Goal: Information Seeking & Learning: Learn about a topic

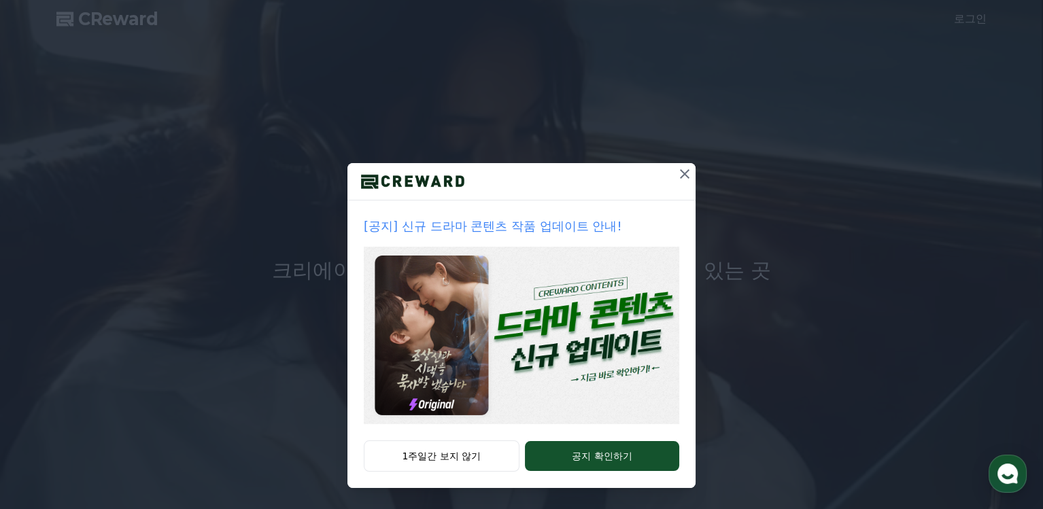
click at [676, 171] on icon at bounding box center [684, 174] width 16 height 16
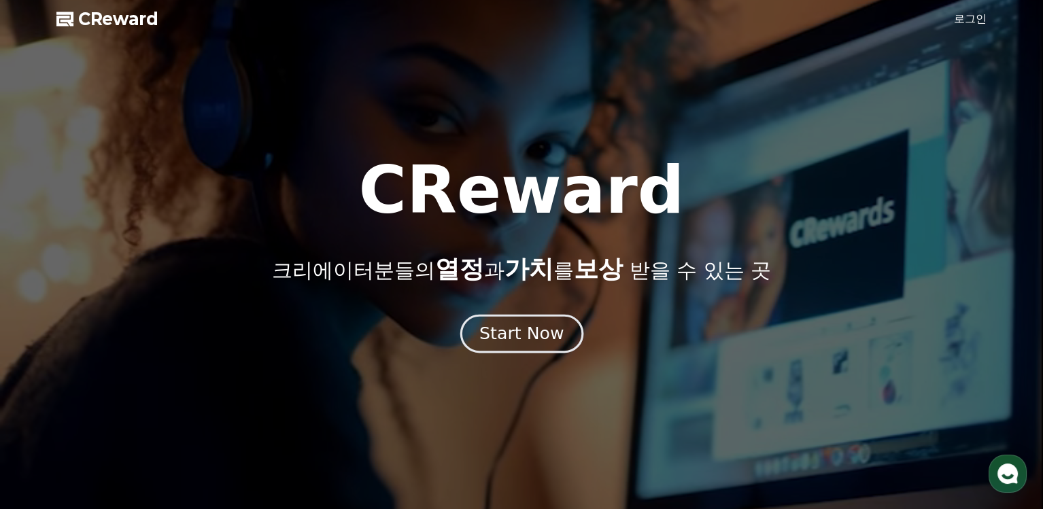
click at [517, 341] on div "Start Now" at bounding box center [521, 333] width 84 height 23
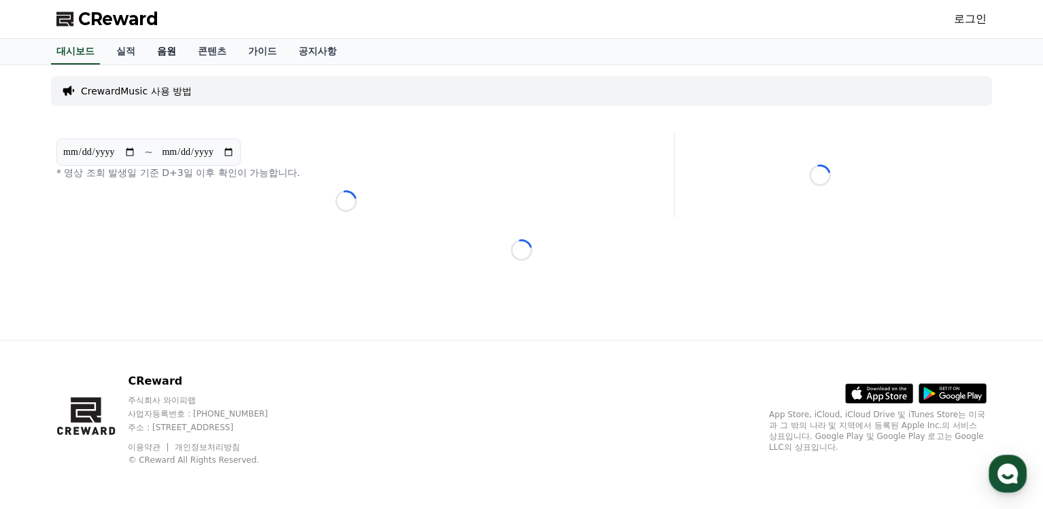
click at [170, 52] on link "음원" at bounding box center [166, 52] width 41 height 26
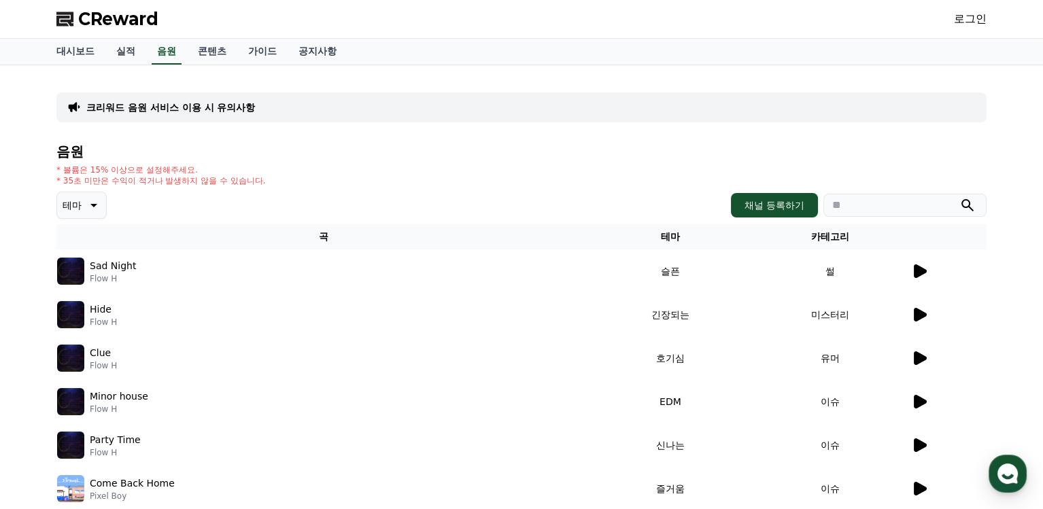
click at [921, 271] on icon at bounding box center [920, 271] width 13 height 14
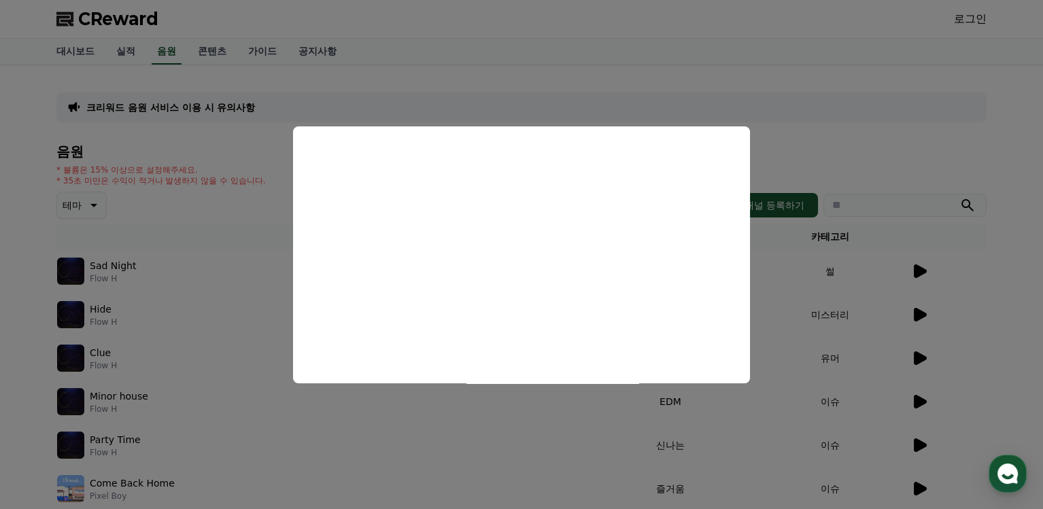
click at [797, 109] on button "close modal" at bounding box center [521, 254] width 1043 height 509
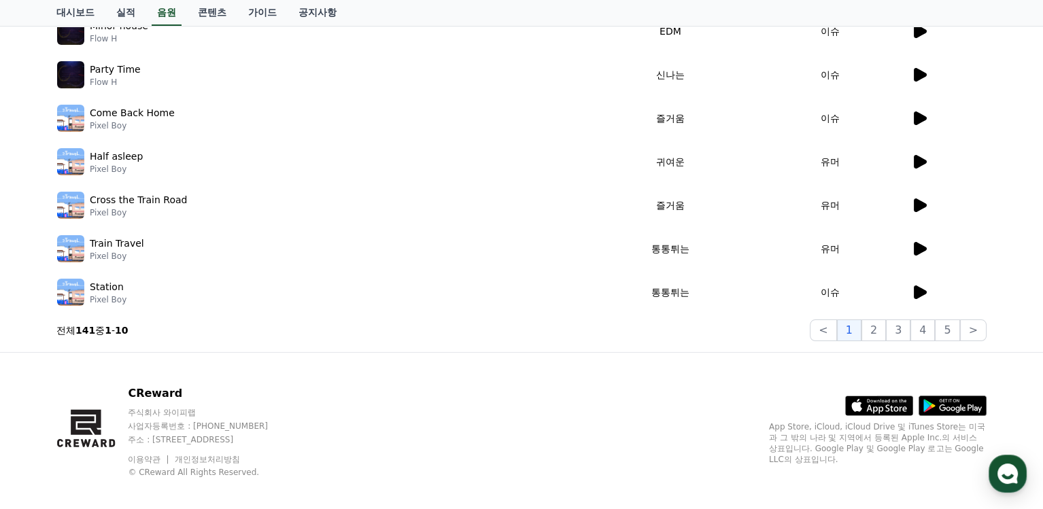
scroll to position [381, 0]
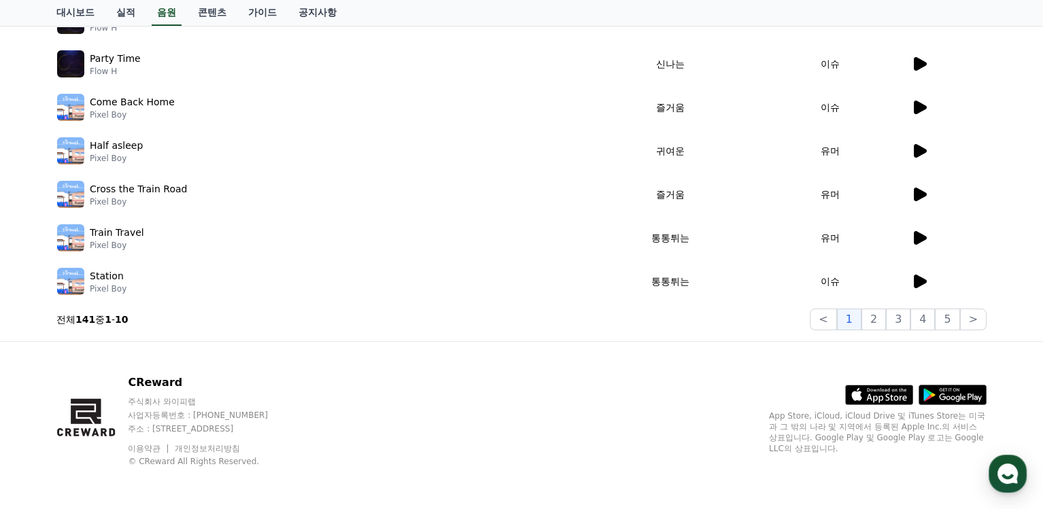
click at [925, 239] on icon at bounding box center [920, 238] width 13 height 14
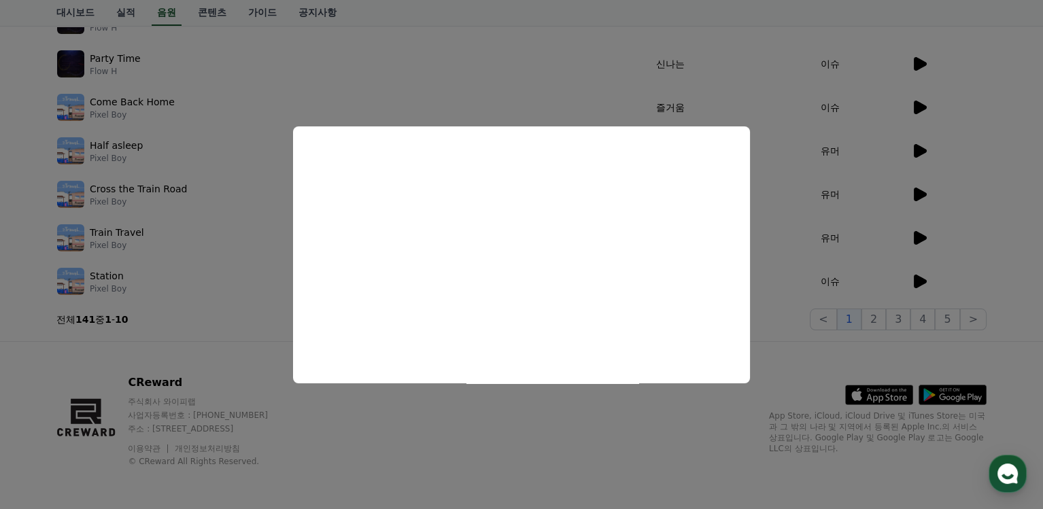
click at [481, 449] on button "close modal" at bounding box center [521, 254] width 1043 height 509
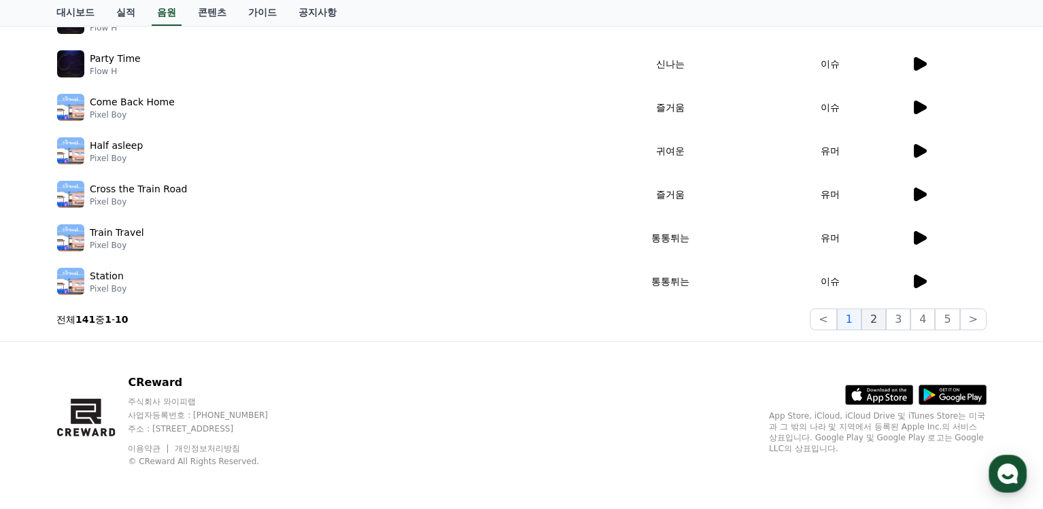
click at [886, 320] on button "2" at bounding box center [898, 320] width 24 height 22
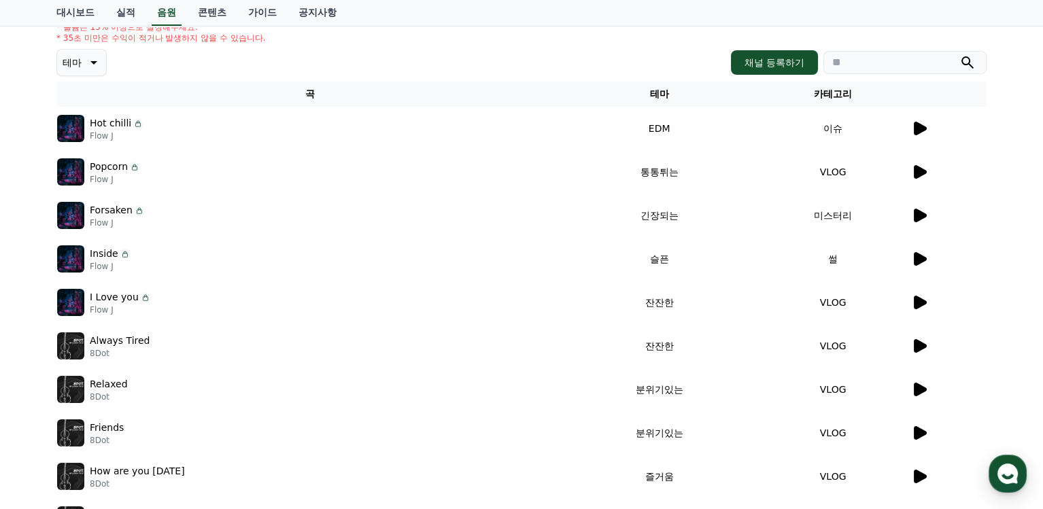
scroll to position [109, 0]
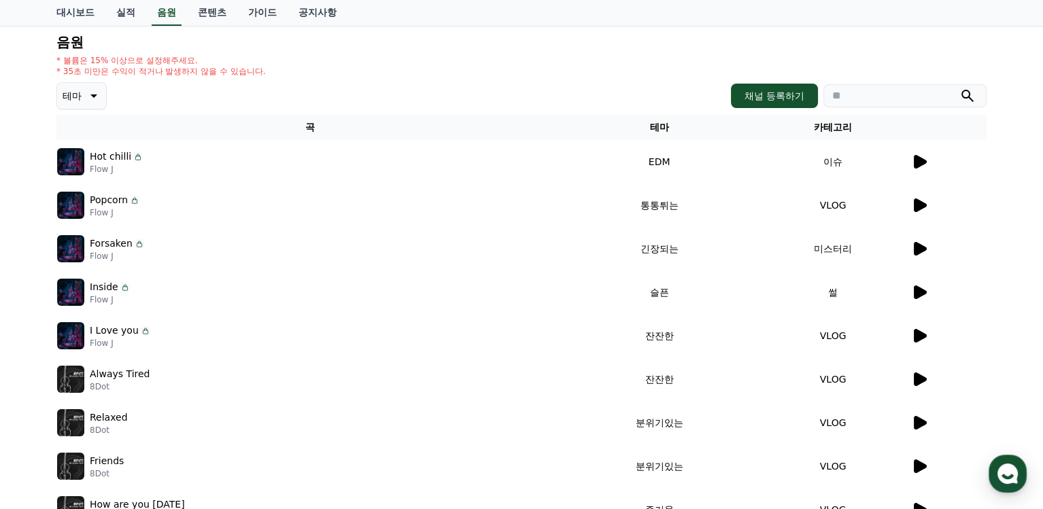
click at [921, 158] on icon at bounding box center [920, 162] width 13 height 14
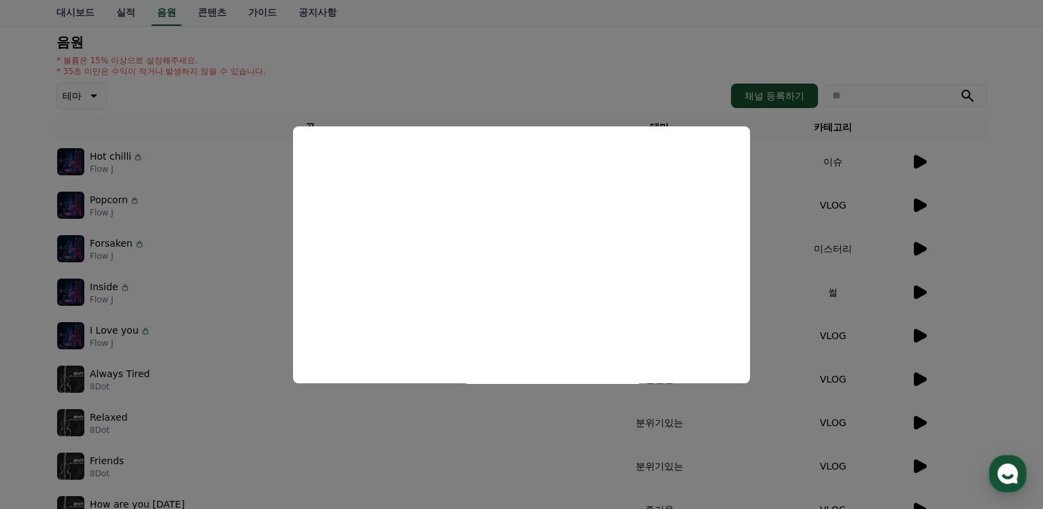
click at [583, 64] on button "close modal" at bounding box center [521, 254] width 1043 height 509
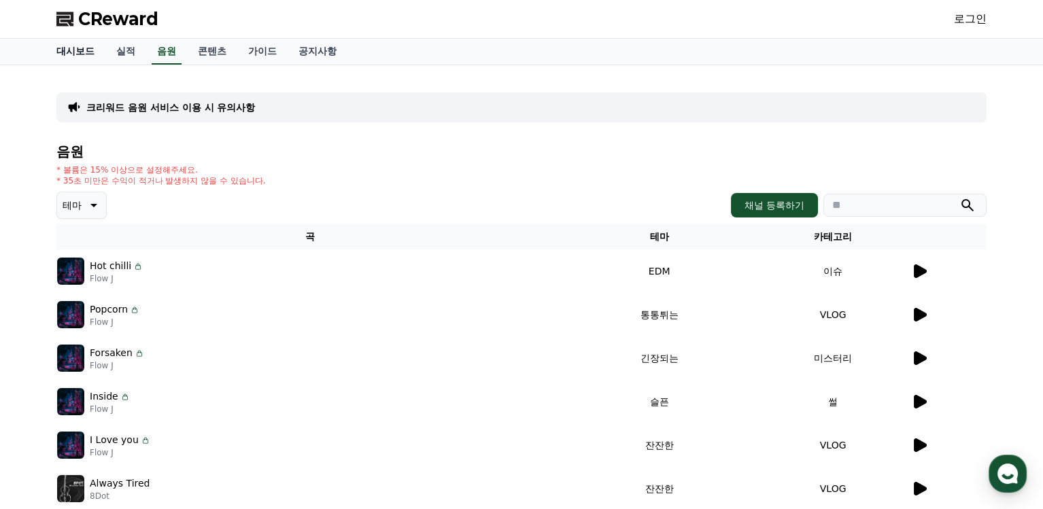
click at [91, 54] on link "대시보드" at bounding box center [76, 52] width 60 height 26
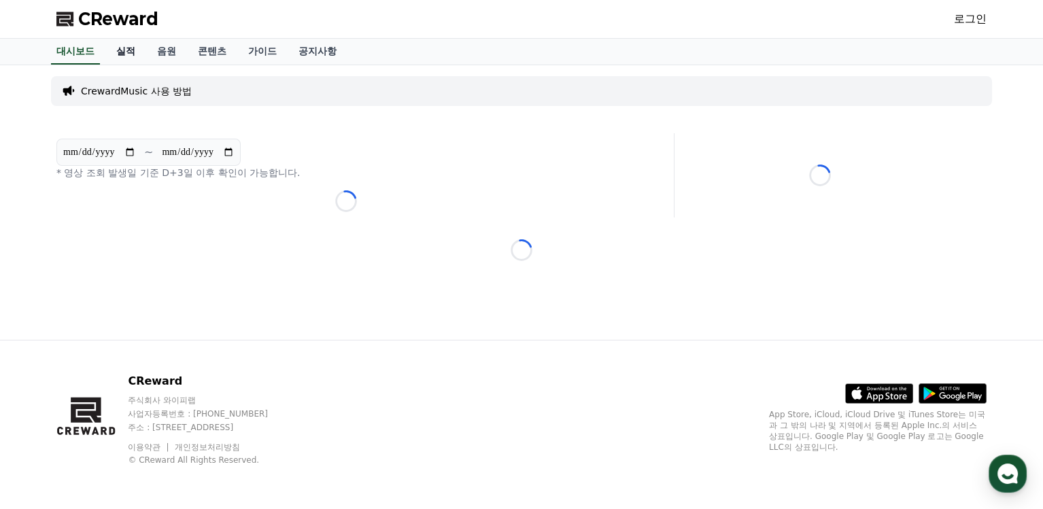
click at [124, 48] on link "실적" at bounding box center [125, 52] width 41 height 26
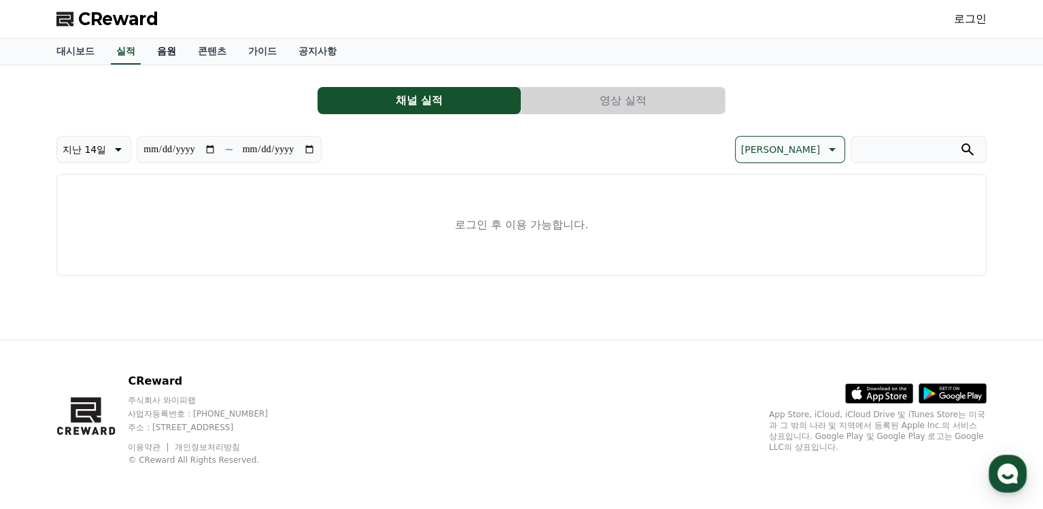
click at [156, 50] on link "음원" at bounding box center [166, 52] width 41 height 26
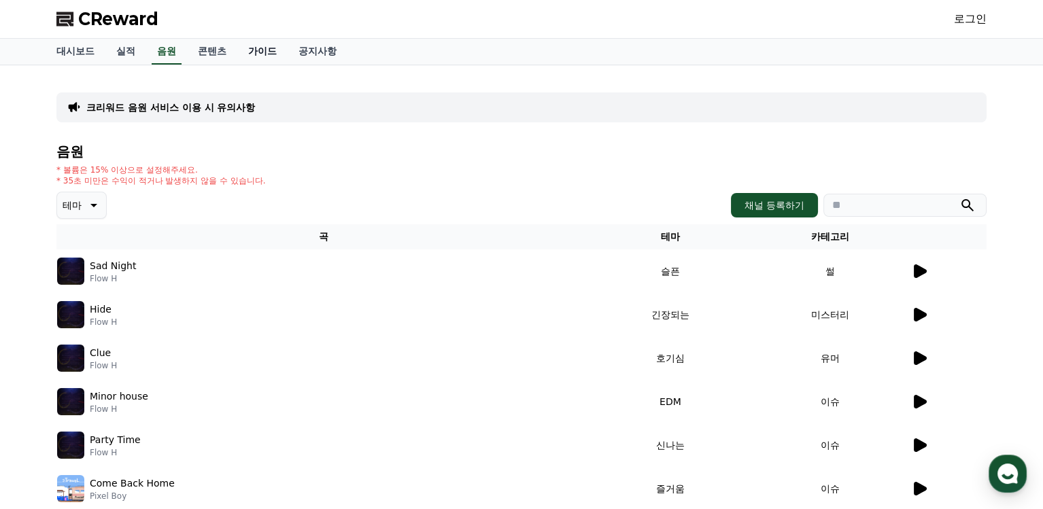
click at [262, 56] on link "가이드" at bounding box center [262, 52] width 50 height 26
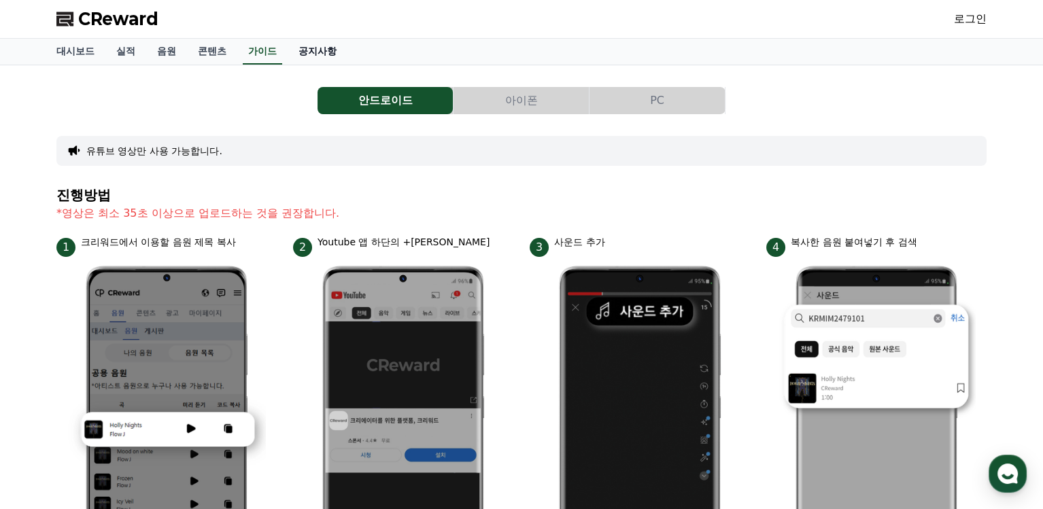
click at [323, 46] on link "공지사항" at bounding box center [318, 52] width 60 height 26
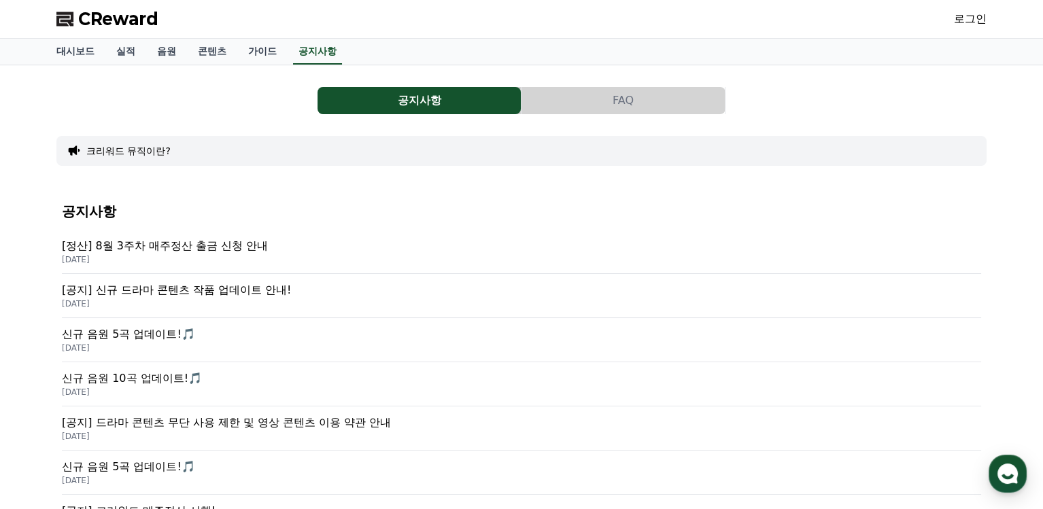
click at [192, 245] on p "[정산] 8월 3주차 매주정산 출금 신청 안내" at bounding box center [521, 246] width 919 height 16
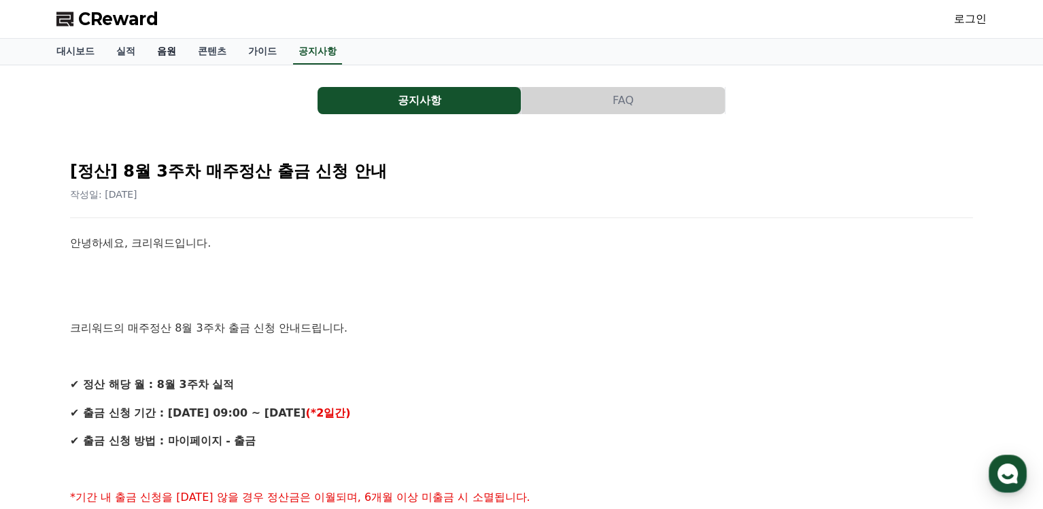
click at [173, 51] on link "음원" at bounding box center [166, 52] width 41 height 26
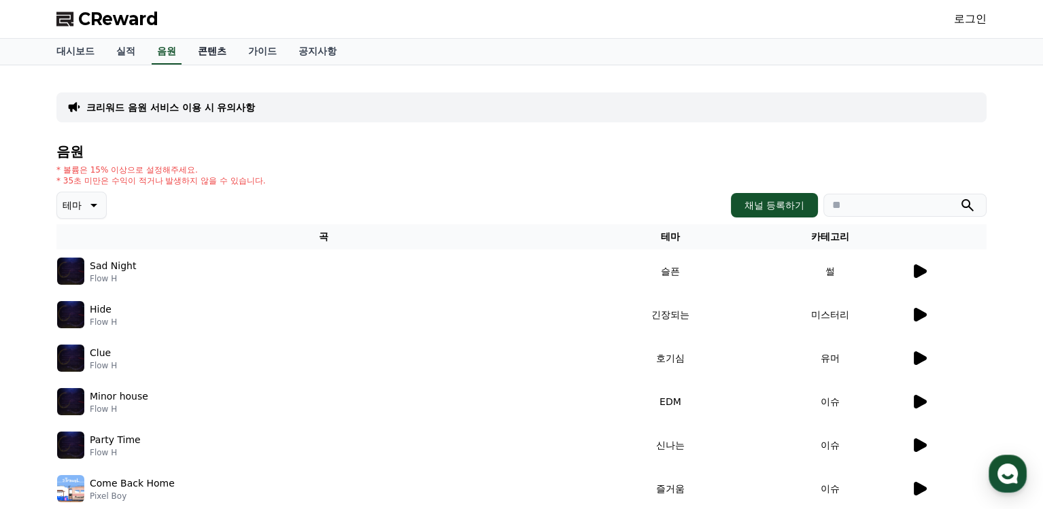
click at [216, 48] on link "콘텐츠" at bounding box center [212, 52] width 50 height 26
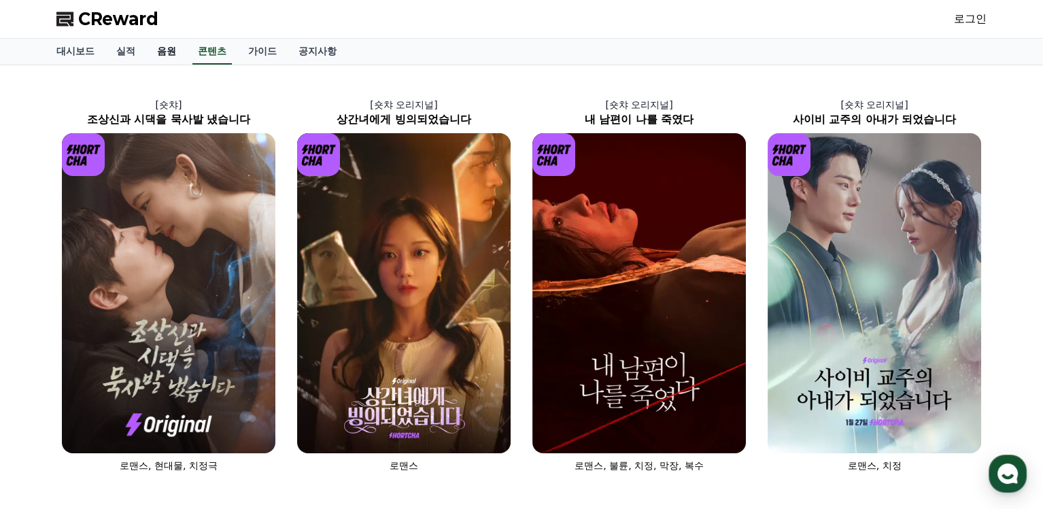
click at [175, 50] on link "음원" at bounding box center [166, 52] width 41 height 26
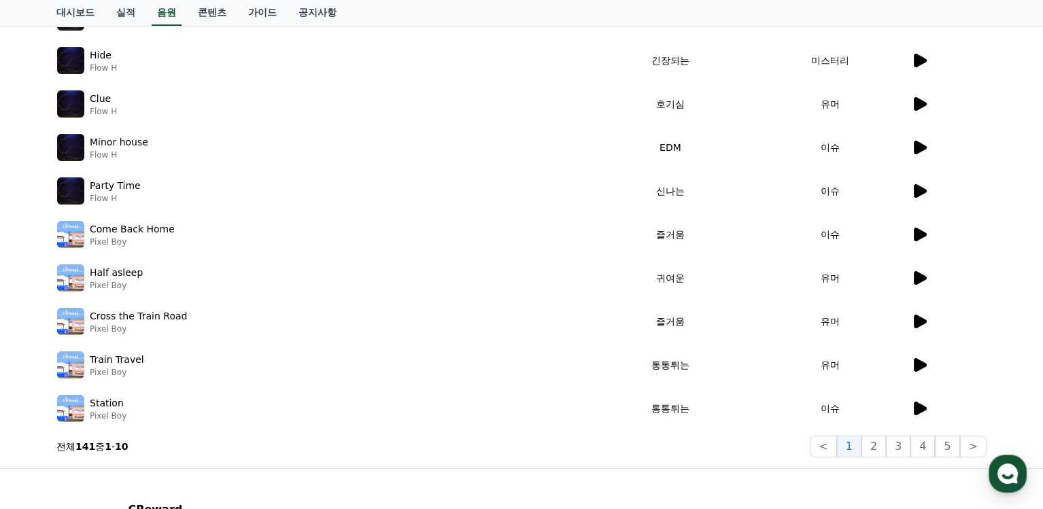
scroll to position [381, 0]
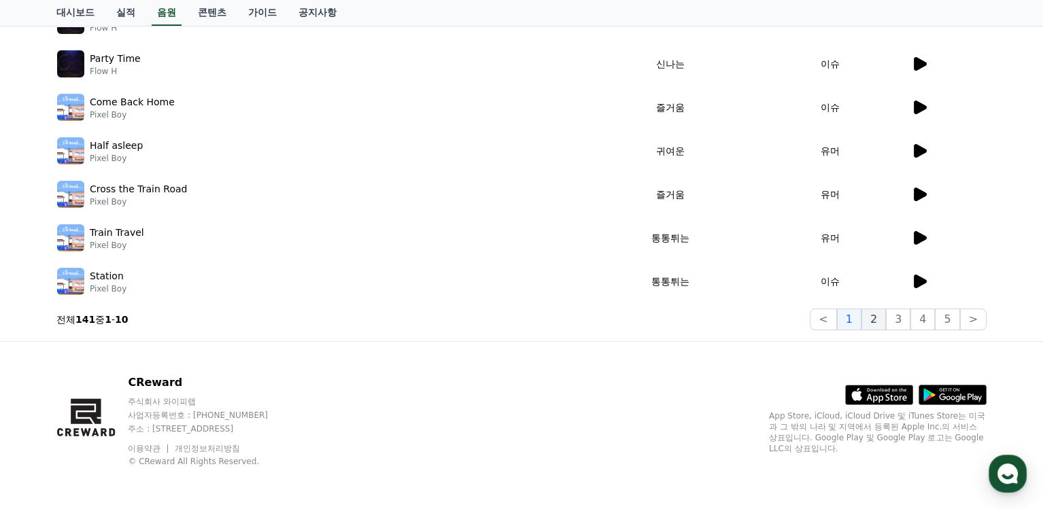
click at [886, 322] on button "2" at bounding box center [898, 320] width 24 height 22
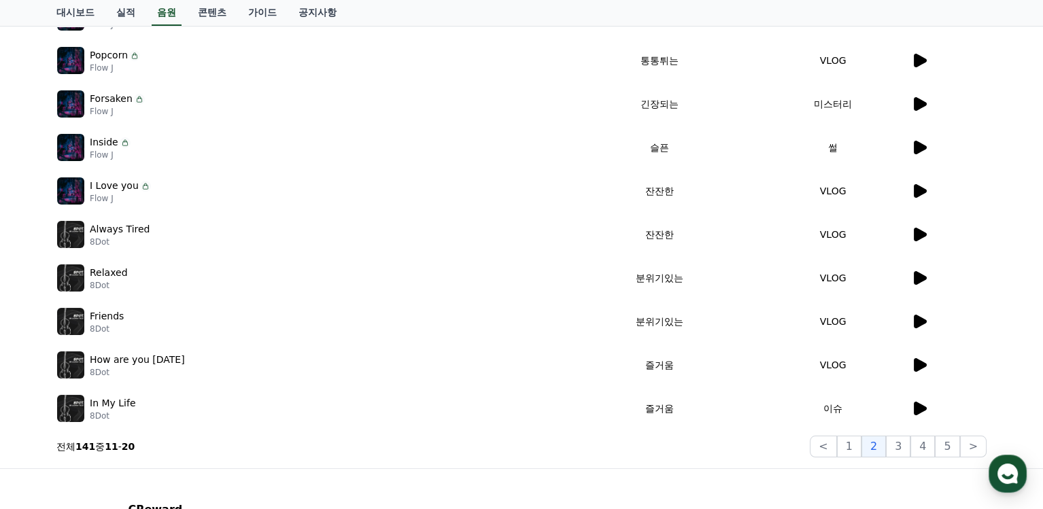
scroll to position [245, 0]
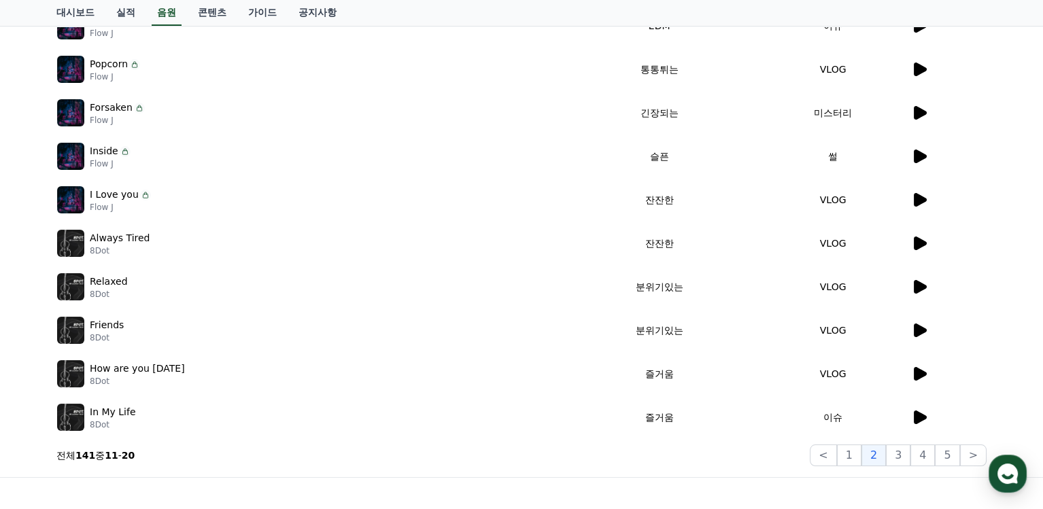
click at [69, 373] on img at bounding box center [70, 373] width 27 height 27
click at [141, 372] on p "How are you [DATE]" at bounding box center [137, 369] width 95 height 14
click at [923, 372] on icon at bounding box center [920, 374] width 13 height 14
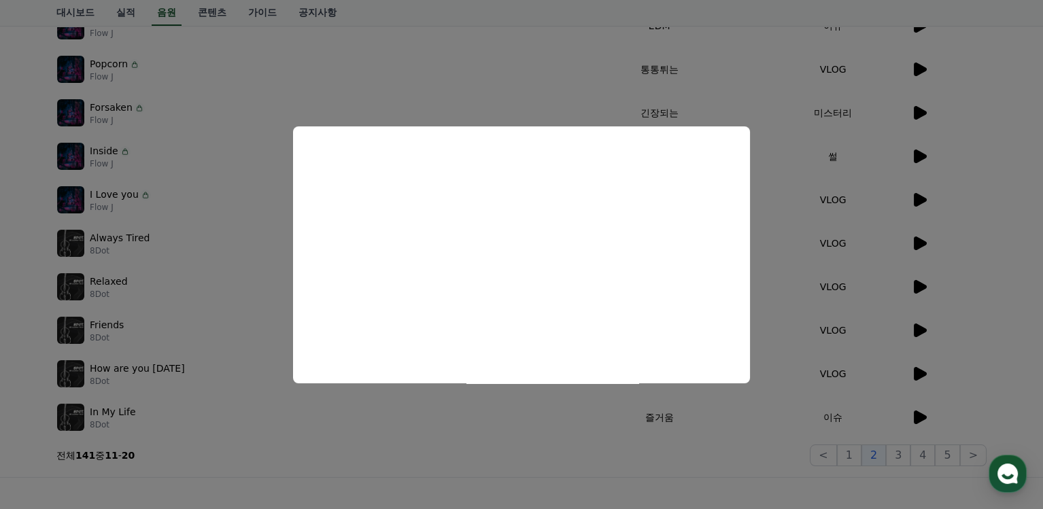
click at [999, 350] on button "close modal" at bounding box center [521, 254] width 1043 height 509
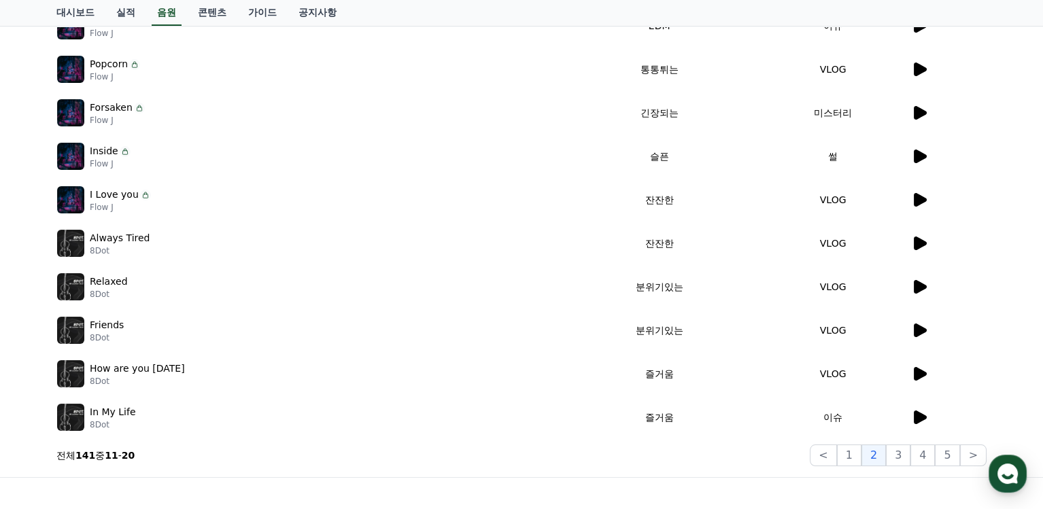
click at [914, 412] on icon at bounding box center [920, 418] width 13 height 14
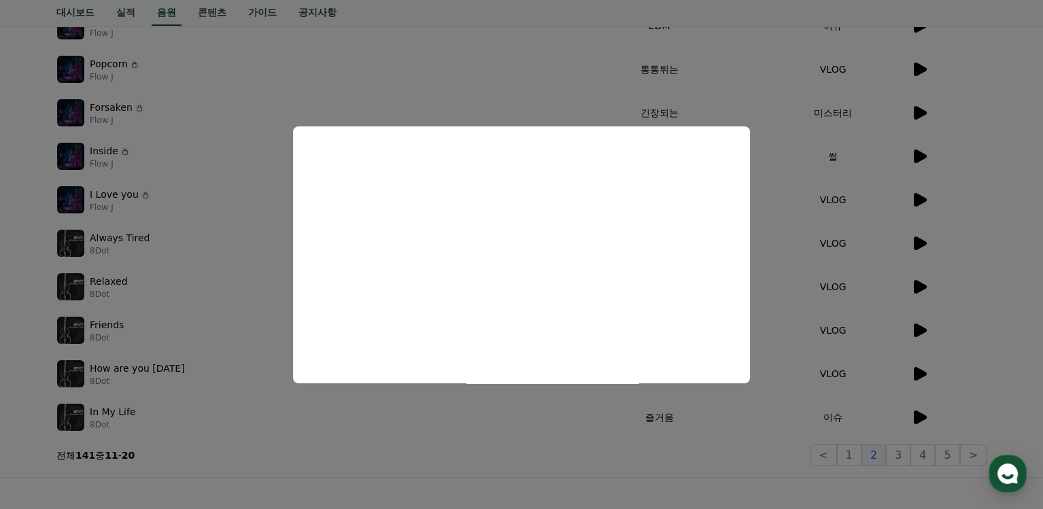
click at [534, 107] on button "close modal" at bounding box center [521, 254] width 1043 height 509
